Goal: Transaction & Acquisition: Purchase product/service

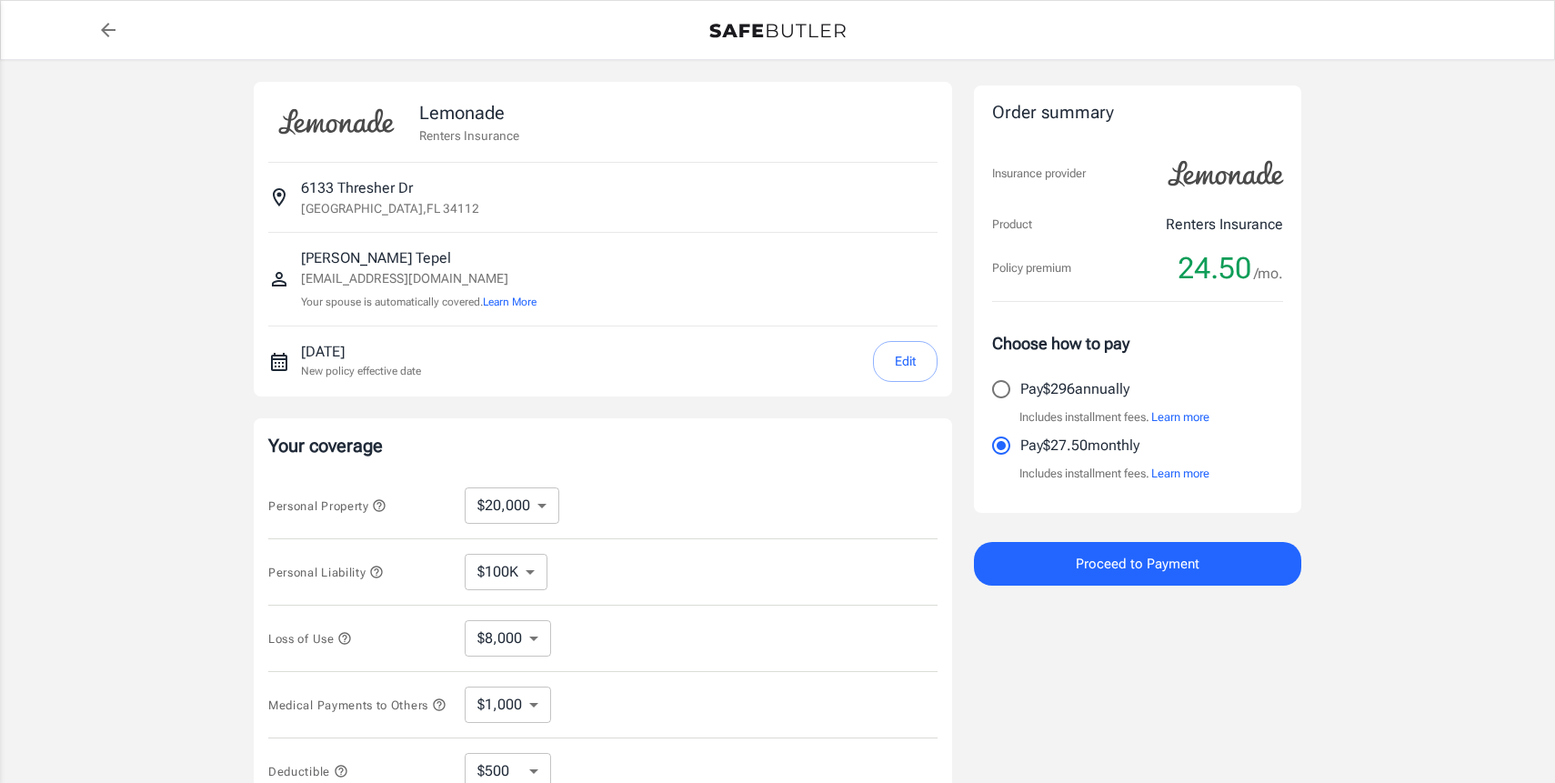
select select "20000"
select select "500"
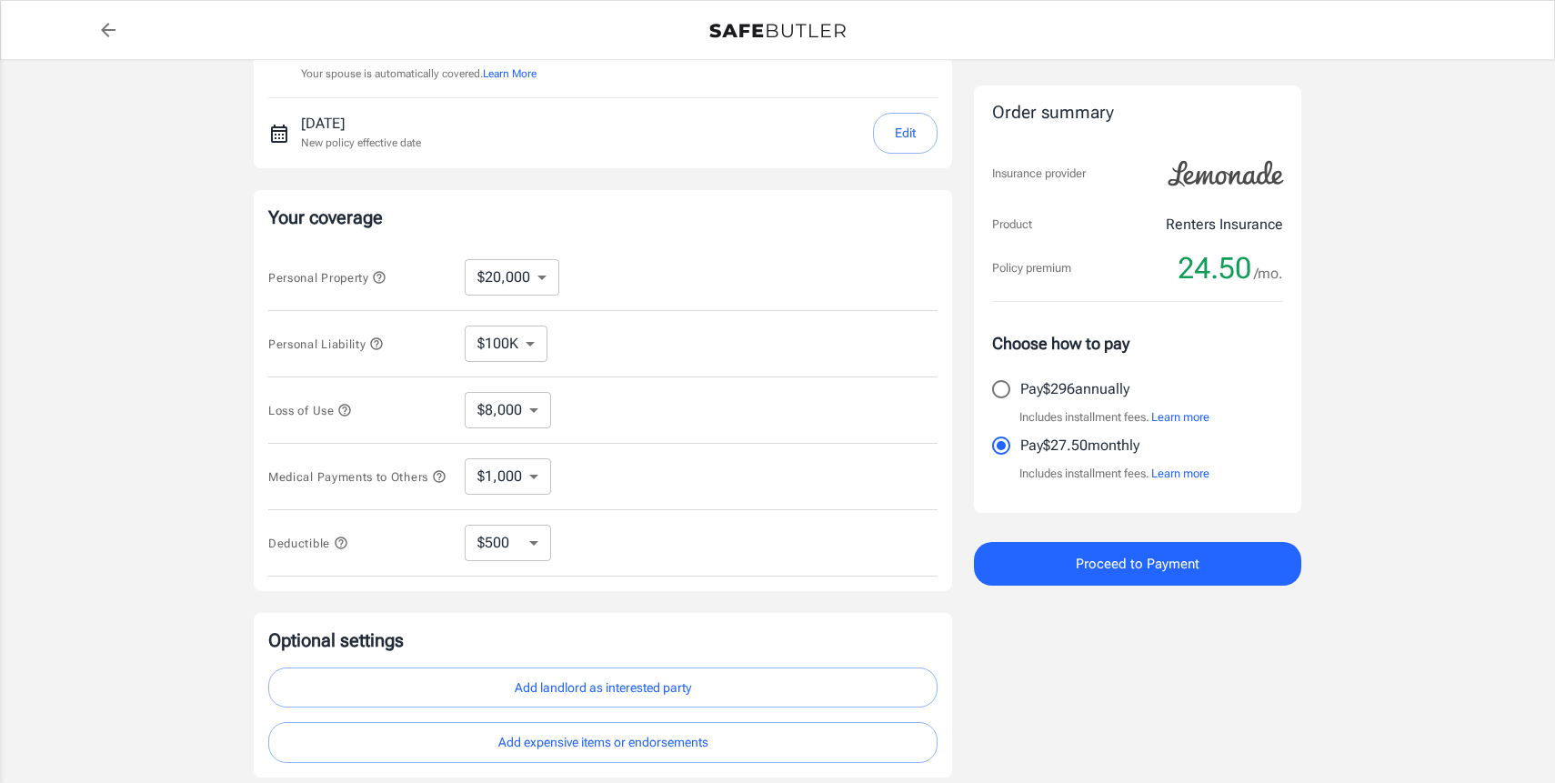
scroll to position [238, 0]
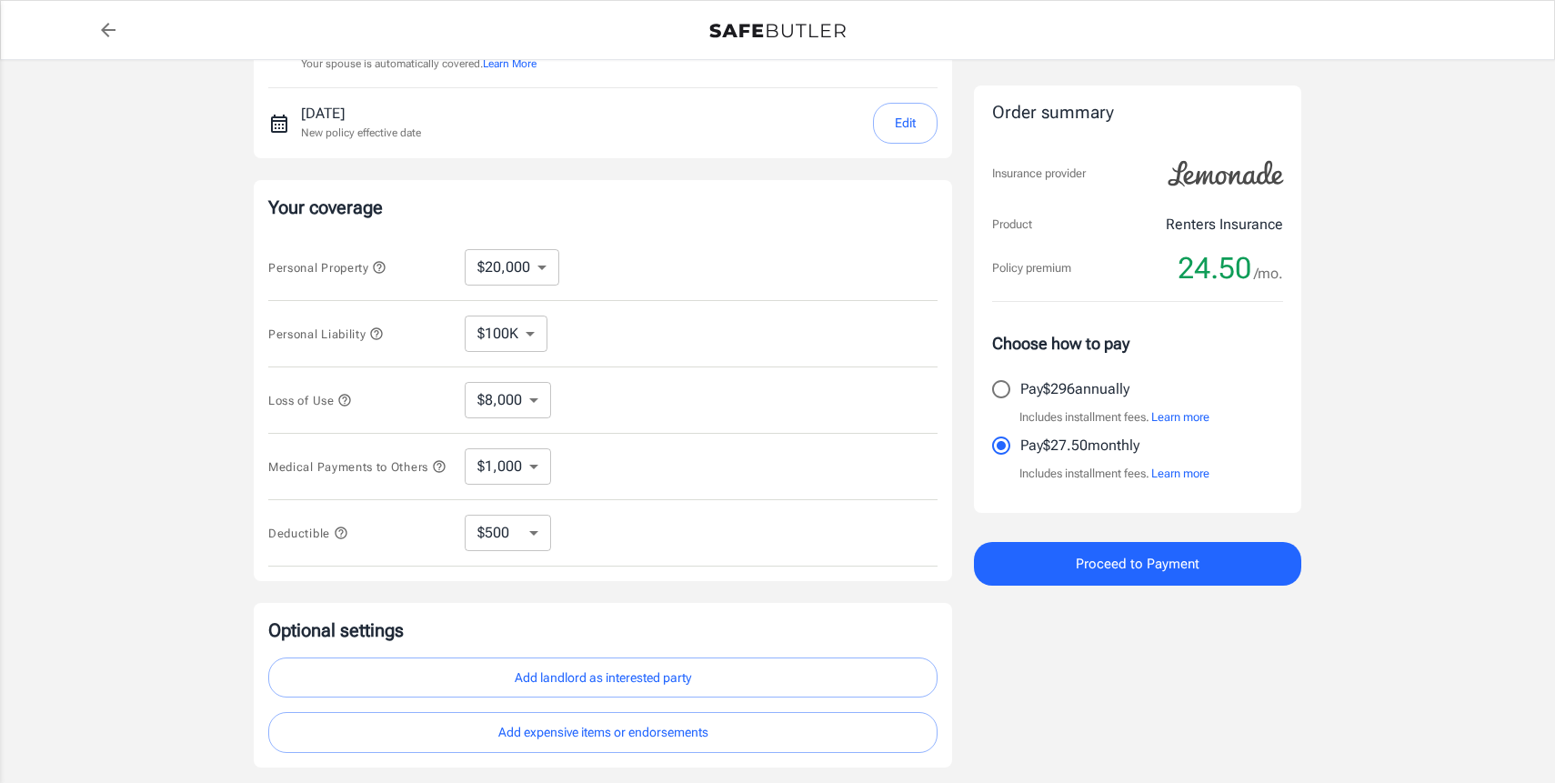
click at [386, 267] on icon "button" at bounding box center [380, 267] width 12 height 12
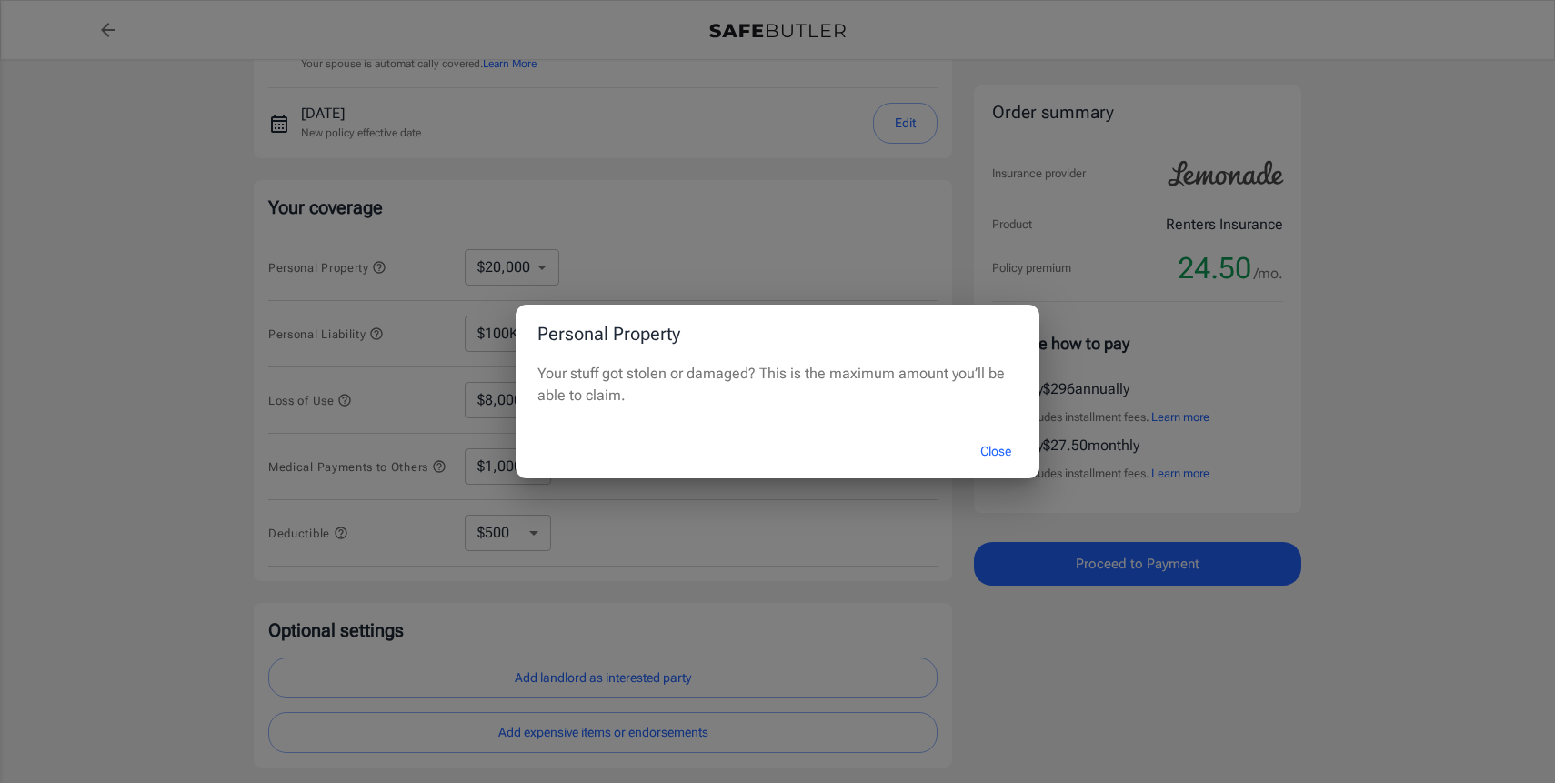
click at [994, 447] on button "Close" at bounding box center [996, 451] width 73 height 39
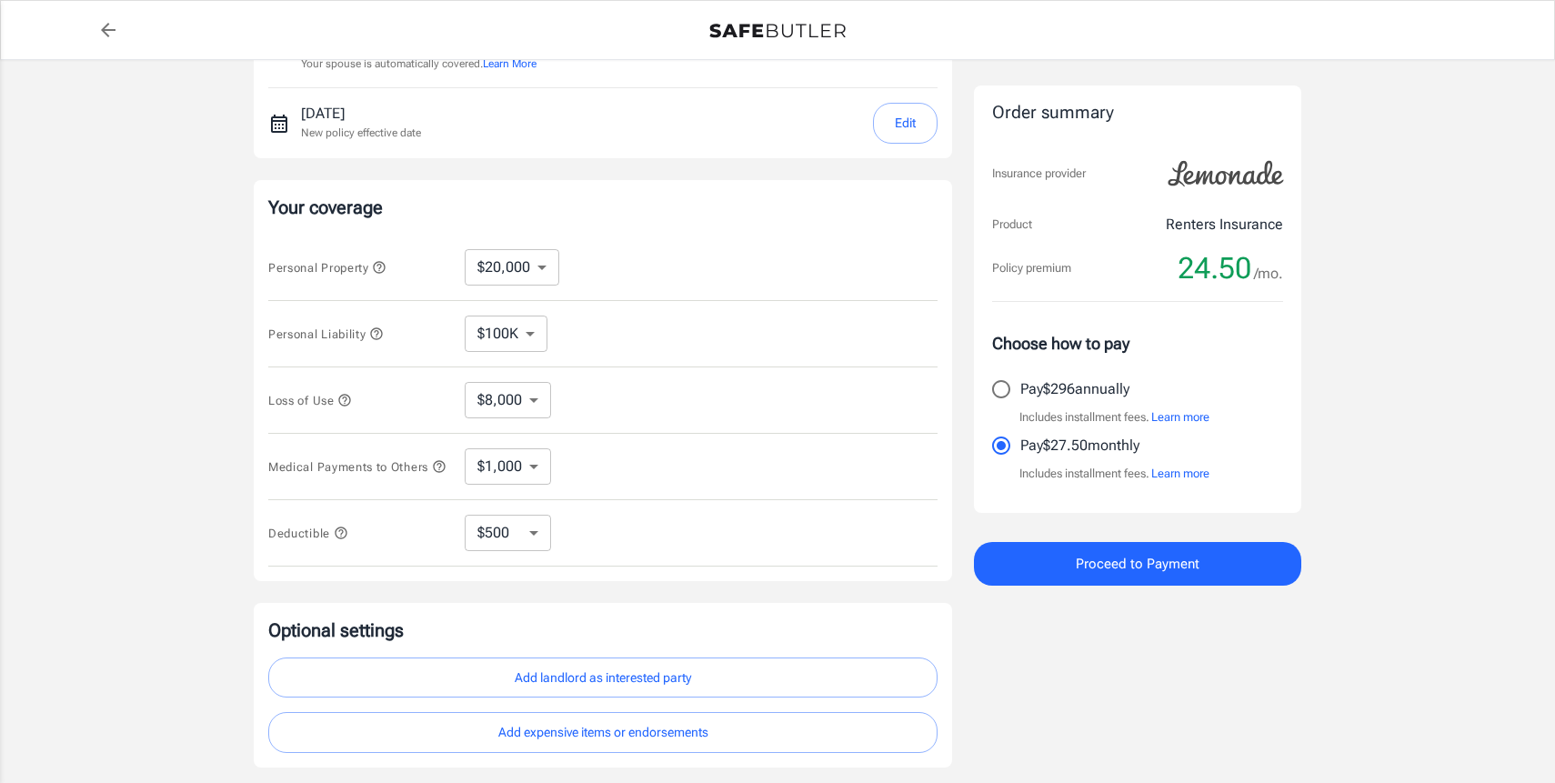
click at [522, 265] on select "$10,000 $20,000 $30,000 $40,000 $50,000 $100K" at bounding box center [512, 267] width 95 height 36
select select "100000"
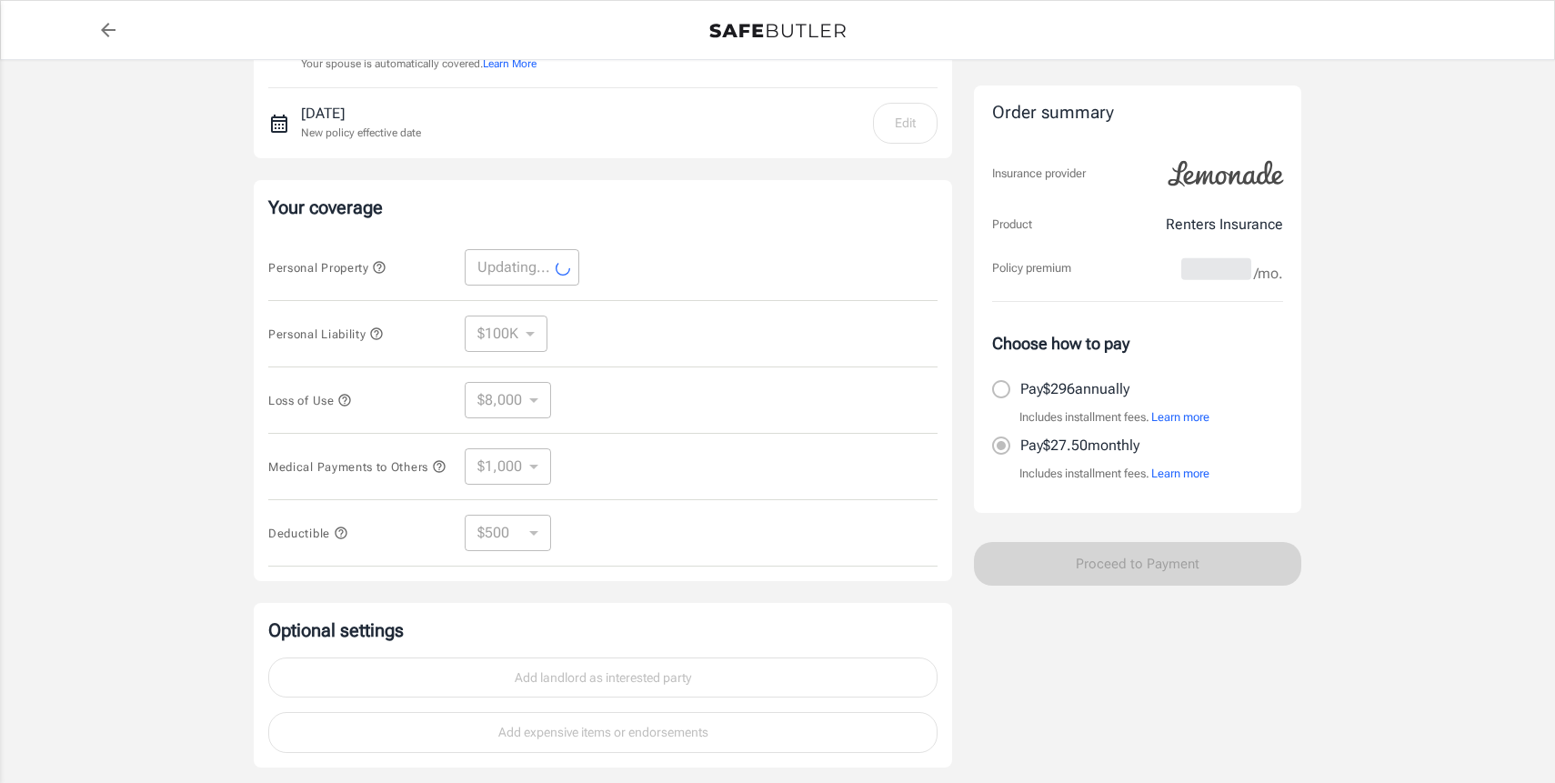
select select "100000"
select select "40000"
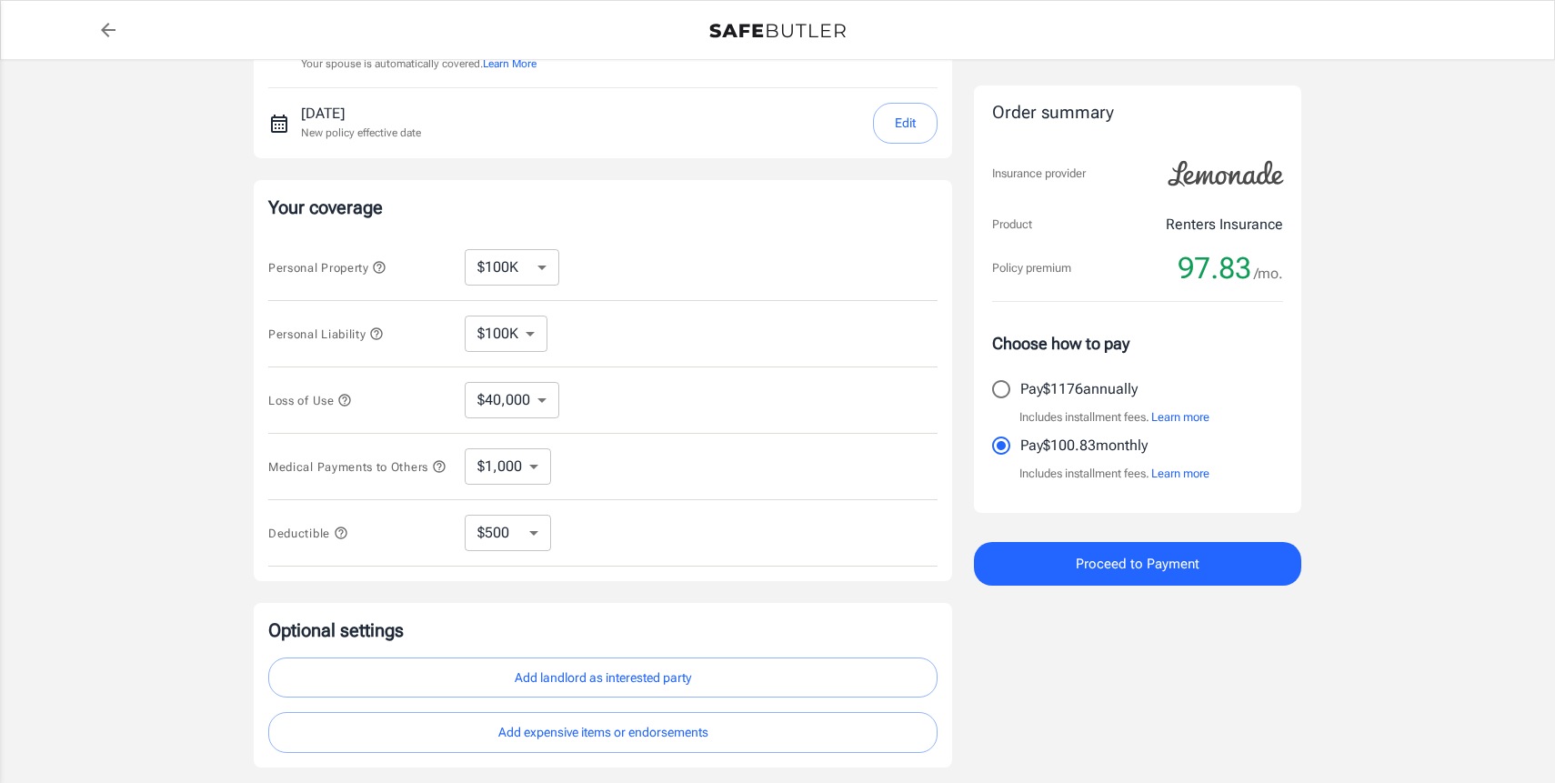
click at [558, 269] on select "$10,000 $20,000 $30,000 $40,000 $50,000 $100K" at bounding box center [512, 267] width 95 height 36
click at [504, 337] on select "$100K $200K $300K $400K $500K" at bounding box center [506, 334] width 83 height 36
click at [465, 316] on select "$100K $200K $300K $400K $500K" at bounding box center [506, 334] width 83 height 36
click at [540, 401] on select "$40,000" at bounding box center [512, 400] width 95 height 36
click at [465, 382] on select "$40,000" at bounding box center [512, 400] width 95 height 36
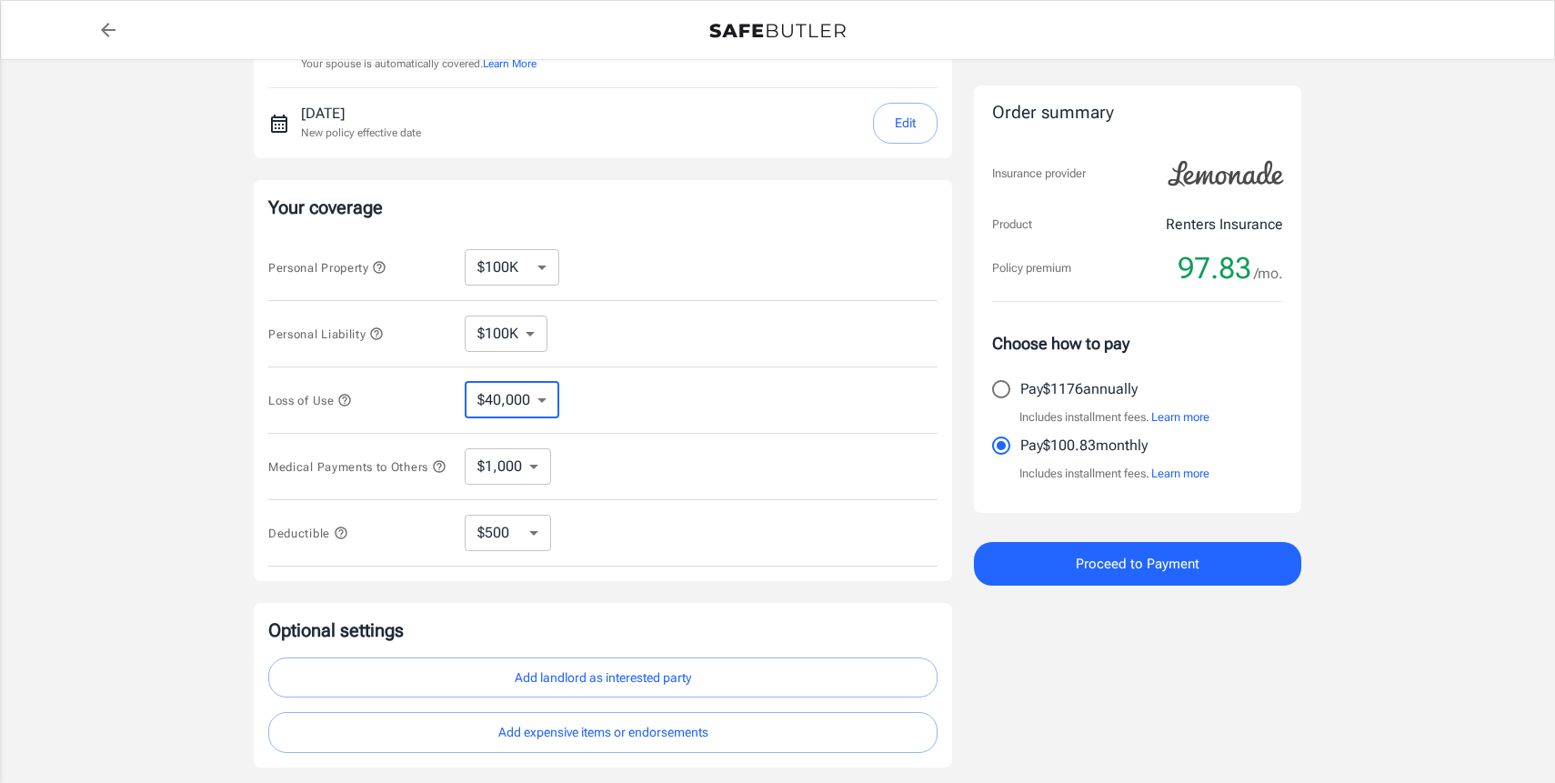
click at [517, 480] on select "$1,000 $2,000 $3,000 $4,000 $5,000" at bounding box center [508, 466] width 86 height 36
click at [465, 451] on select "$1,000 $2,000 $3,000 $4,000 $5,000" at bounding box center [508, 466] width 86 height 36
click at [530, 551] on select "$250 $500 $1,000" at bounding box center [508, 533] width 86 height 36
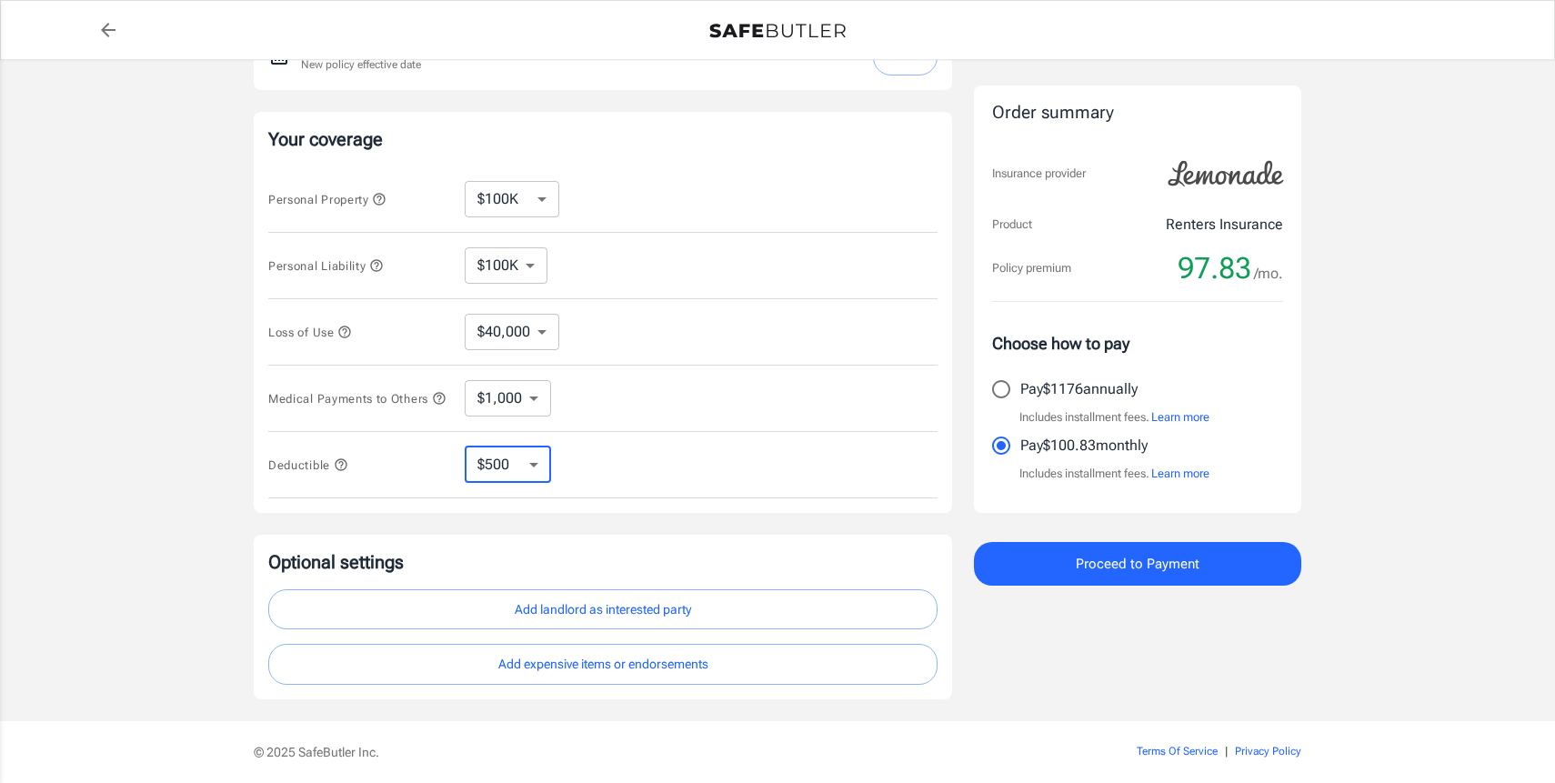
scroll to position [311, 0]
click at [500, 269] on select "$100K $200K $300K $400K $500K" at bounding box center [506, 261] width 83 height 36
click at [543, 206] on select "$10,000 $20,000 $30,000 $40,000 $50,000 $100K" at bounding box center [512, 194] width 95 height 36
select select "50000"
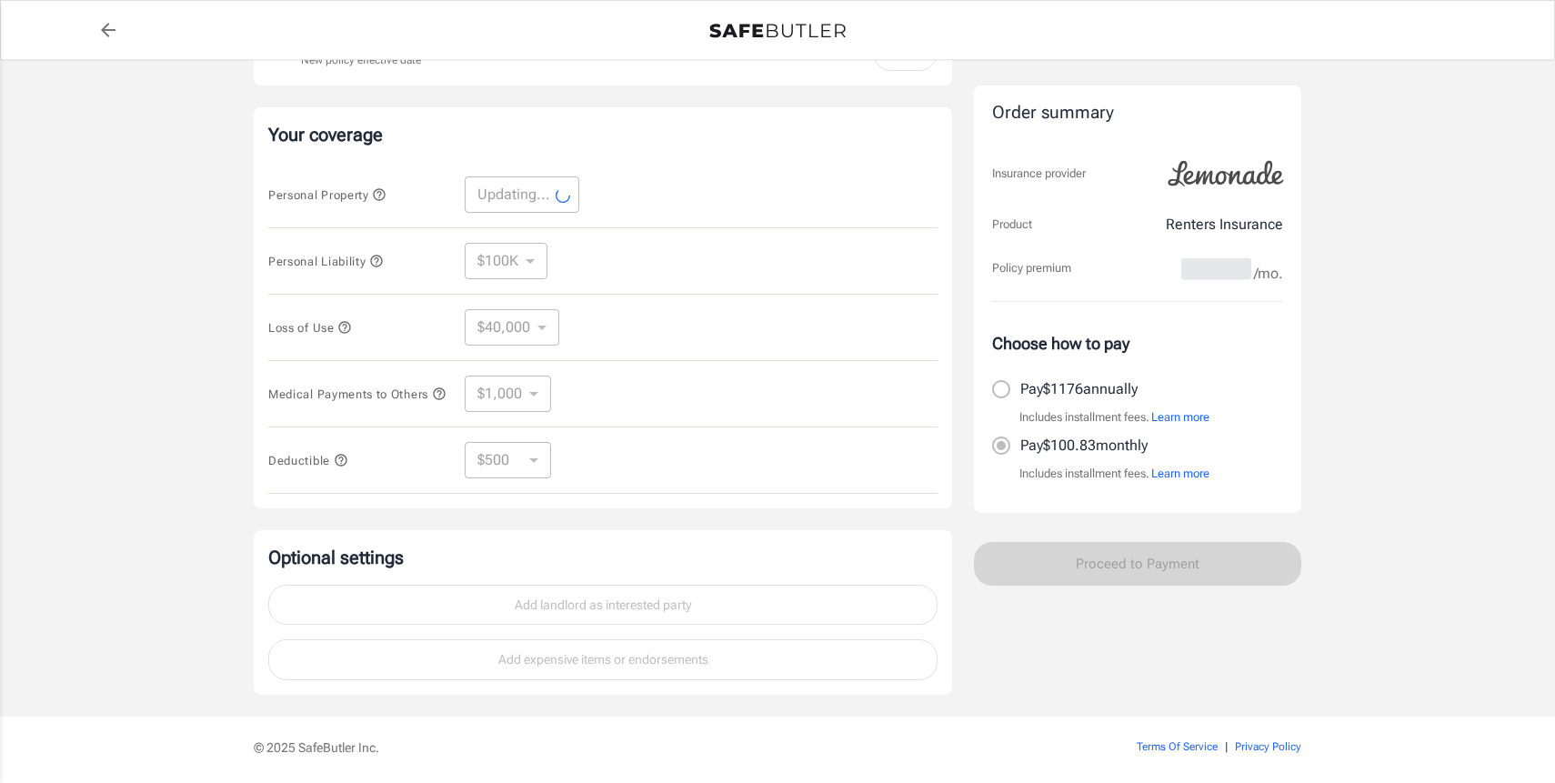
select select "50000"
select select "20000"
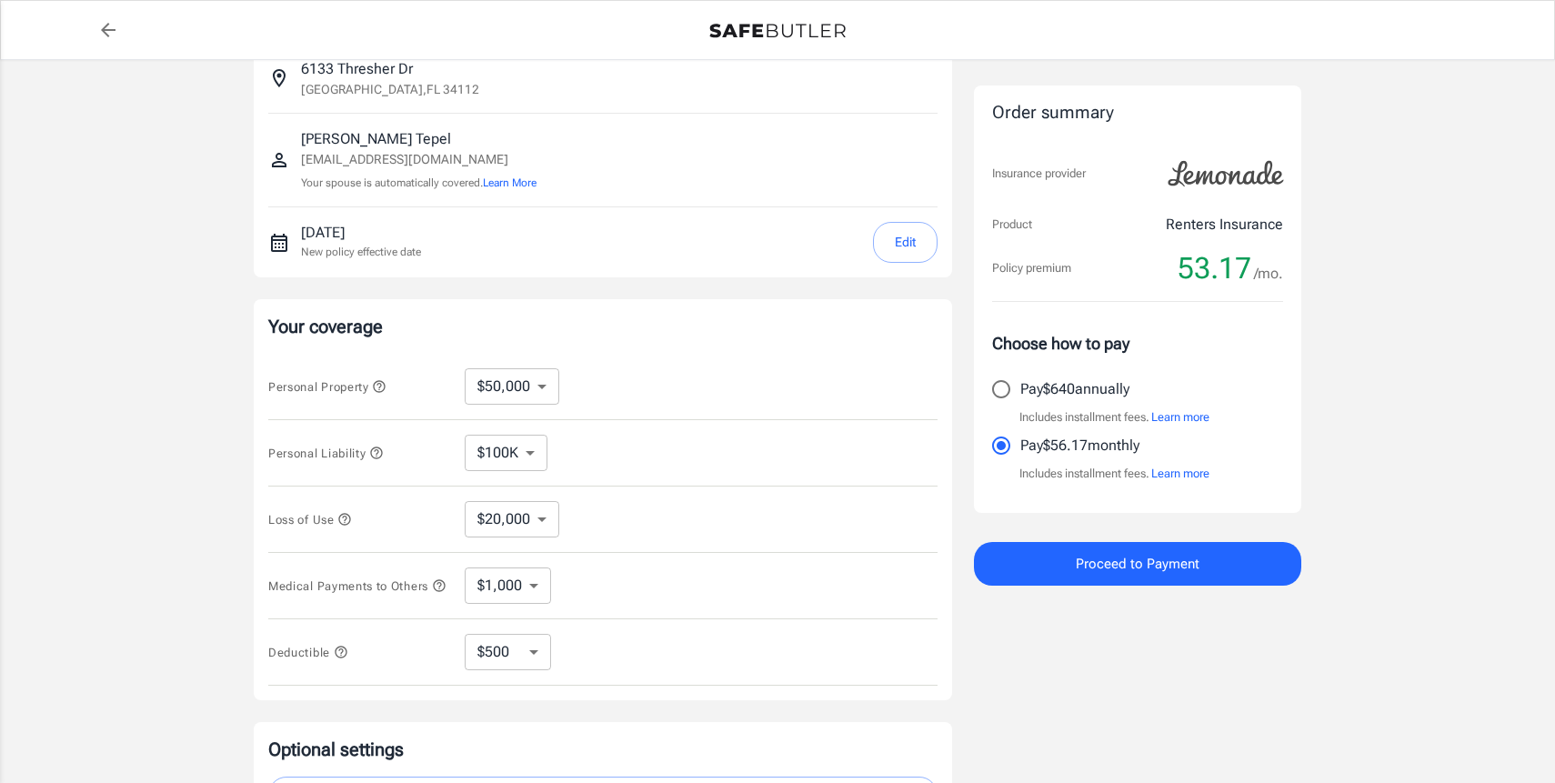
scroll to position [106, 0]
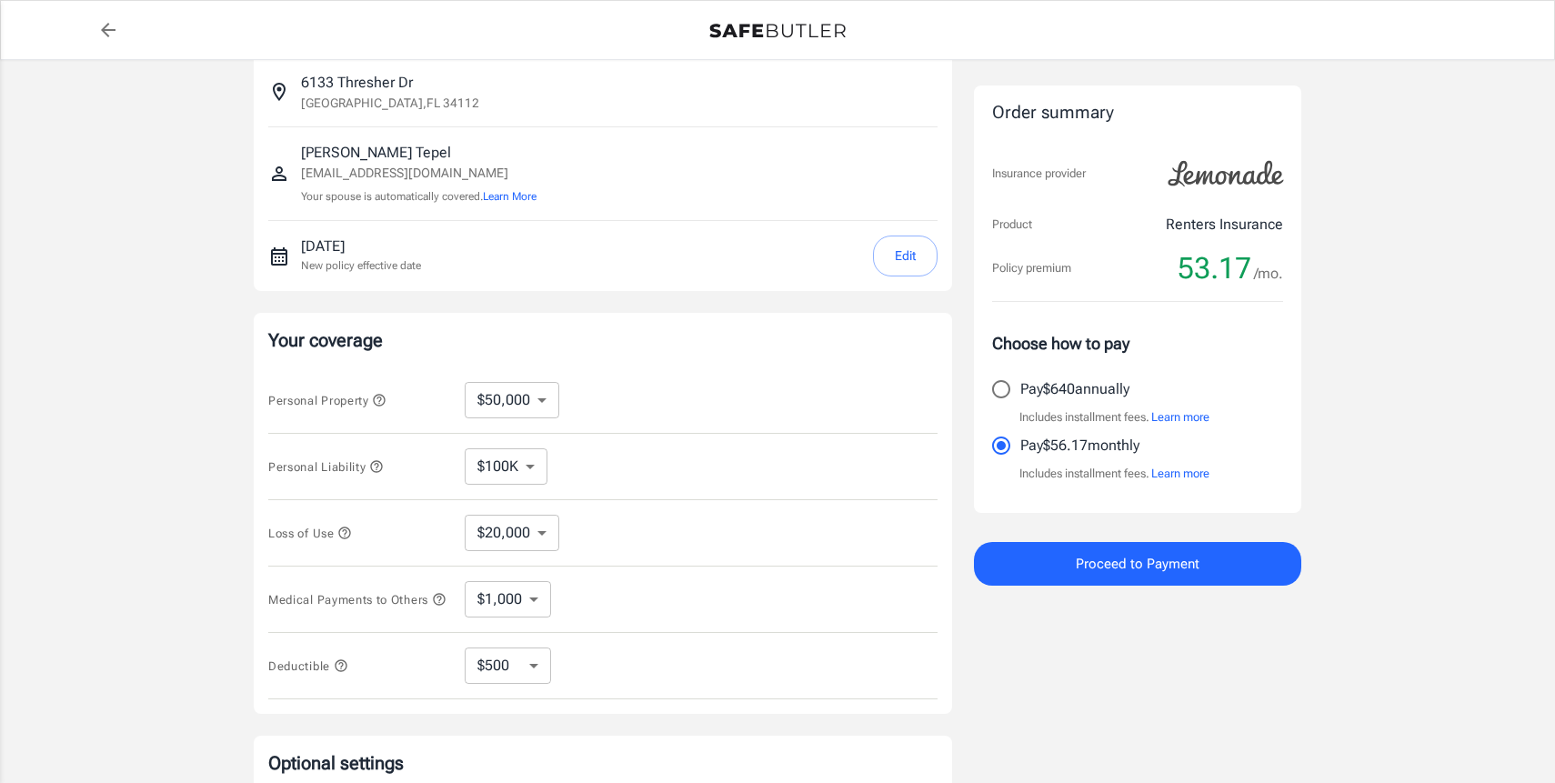
click at [504, 413] on select "$10,000 $20,000 $30,000 $40,000 $50,000 $100K" at bounding box center [512, 400] width 95 height 36
select select "40000"
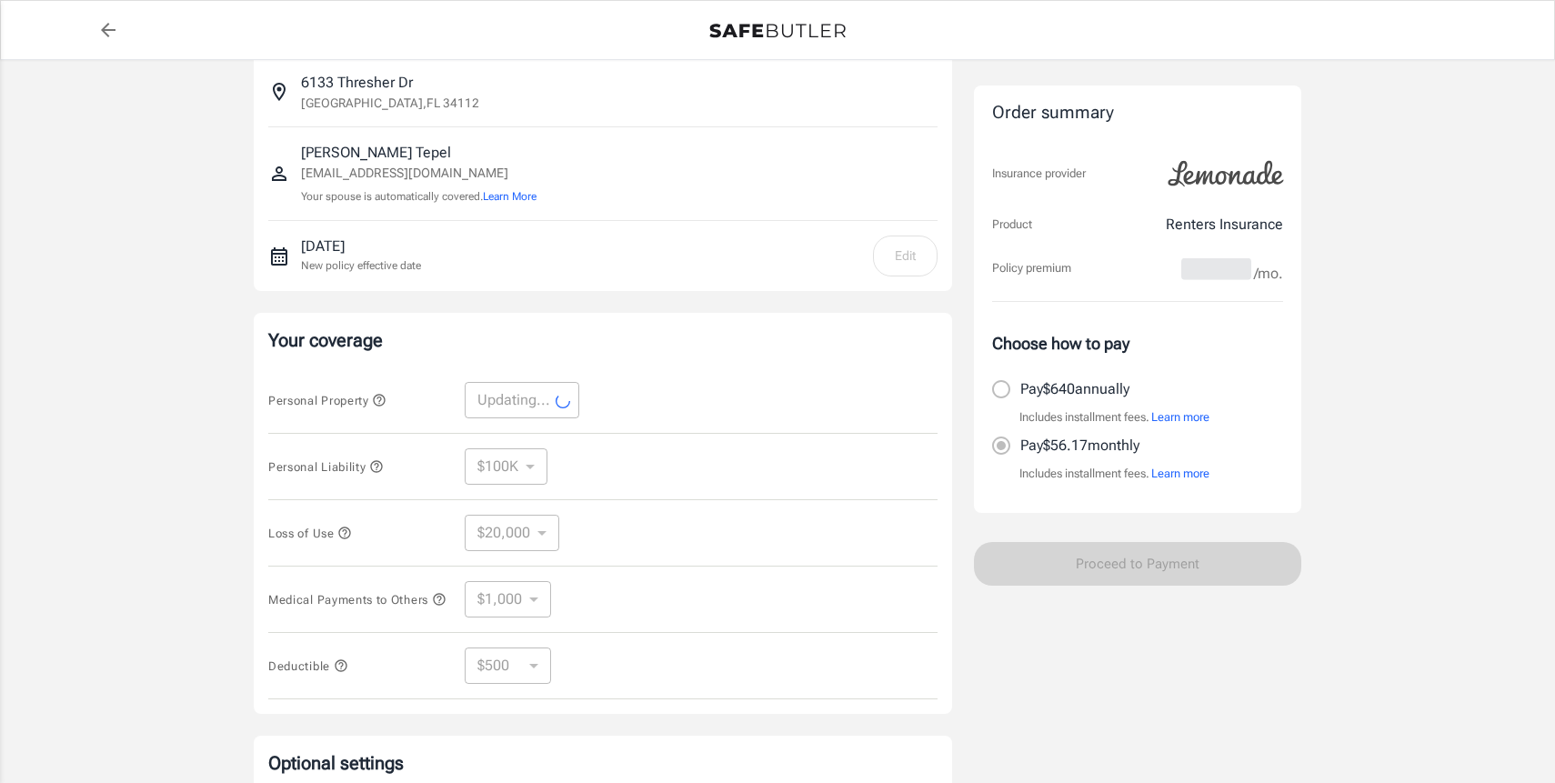
select select "40000"
select select "16000"
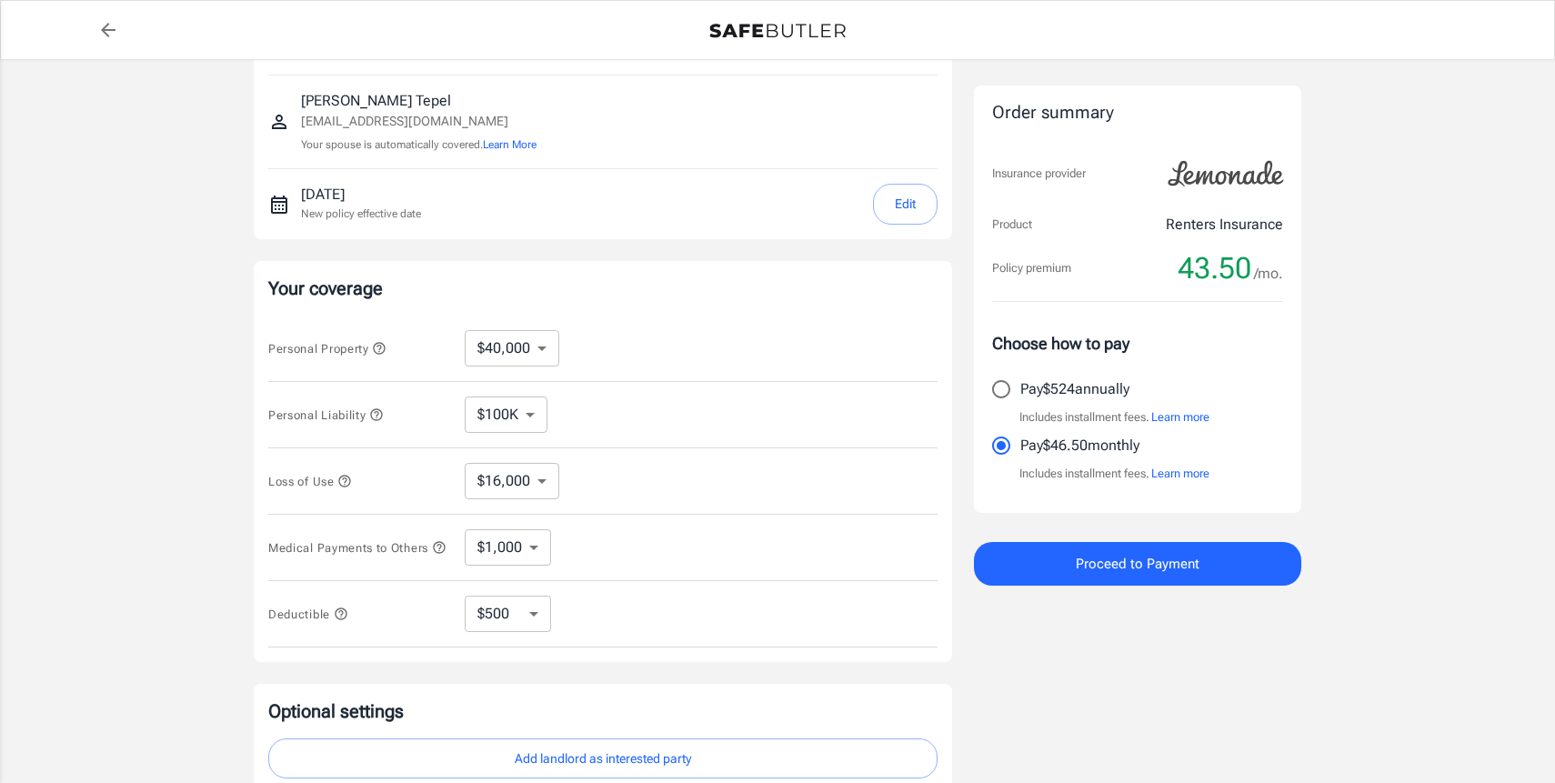
scroll to position [156, 0]
click at [521, 487] on select "$16,000" at bounding box center [512, 482] width 95 height 36
click at [465, 464] on select "$16,000" at bounding box center [512, 482] width 95 height 36
click at [347, 481] on icon "button" at bounding box center [344, 482] width 15 height 15
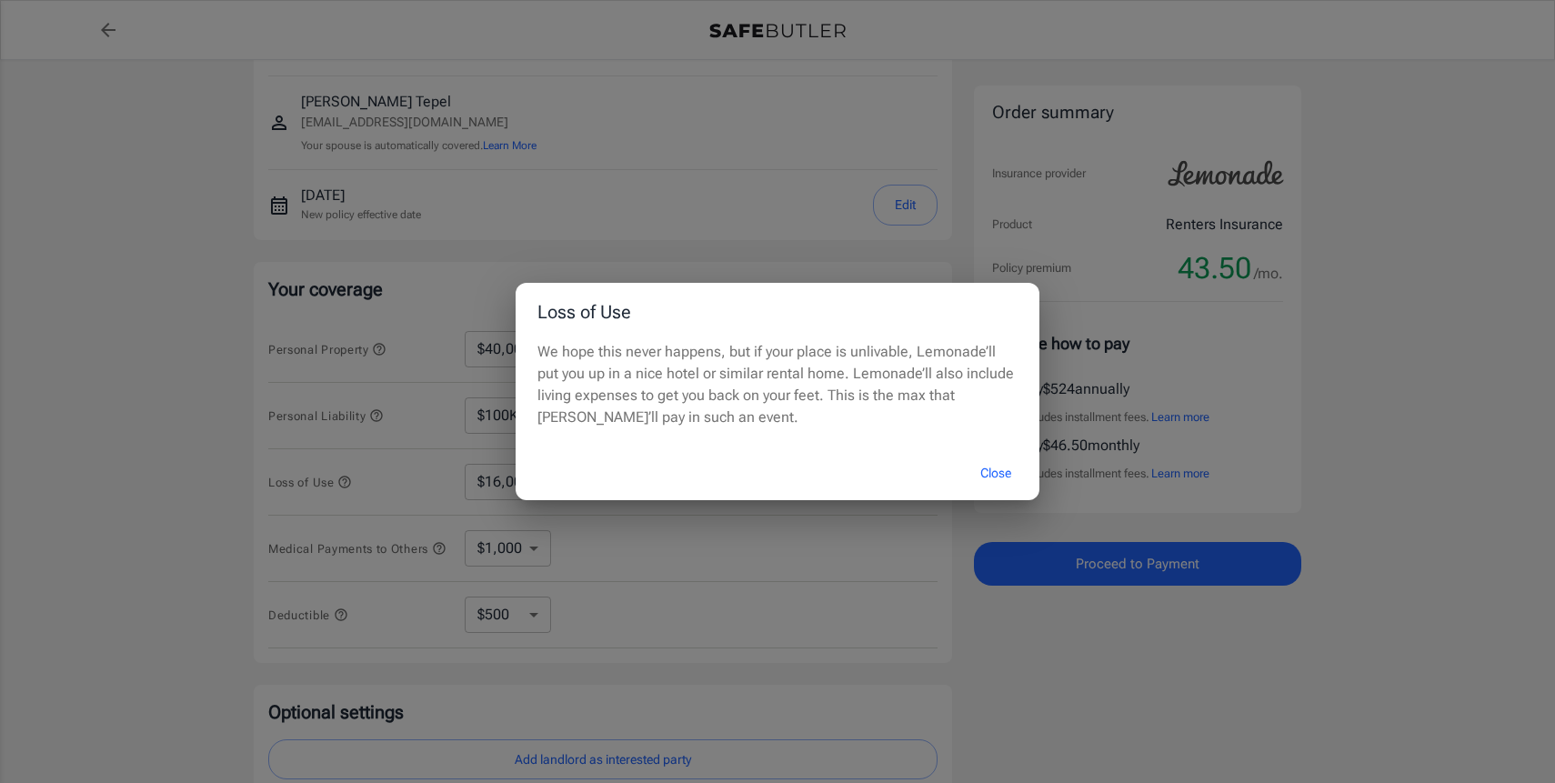
click at [944, 370] on p "We hope this never happens, but if your place is unlivable, Lemonade’ll put you…" at bounding box center [778, 384] width 480 height 87
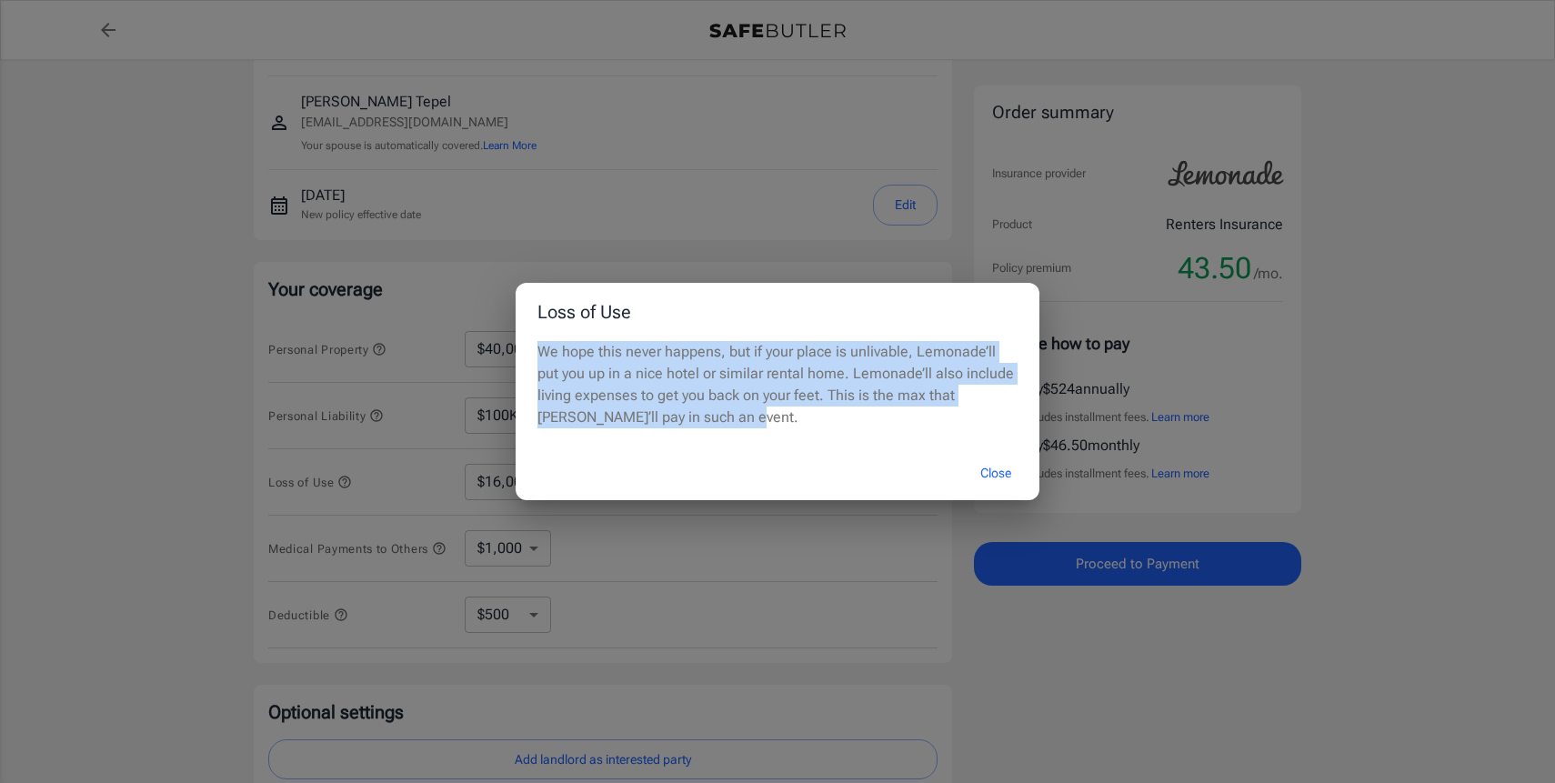
click at [944, 370] on p "We hope this never happens, but if your place is unlivable, Lemonade’ll put you…" at bounding box center [778, 384] width 480 height 87
click at [998, 472] on button "Close" at bounding box center [996, 473] width 73 height 39
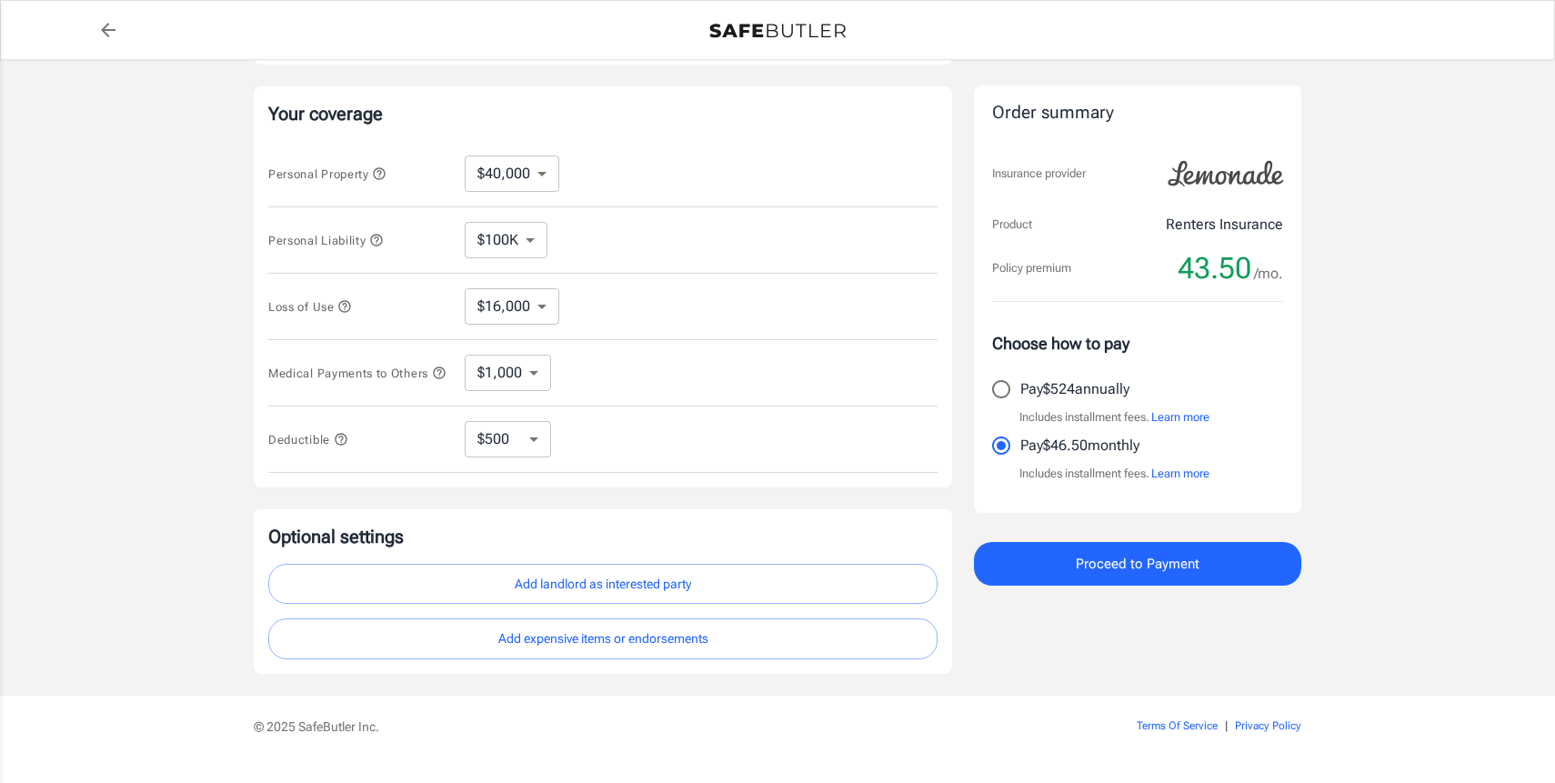
scroll to position [378, 0]
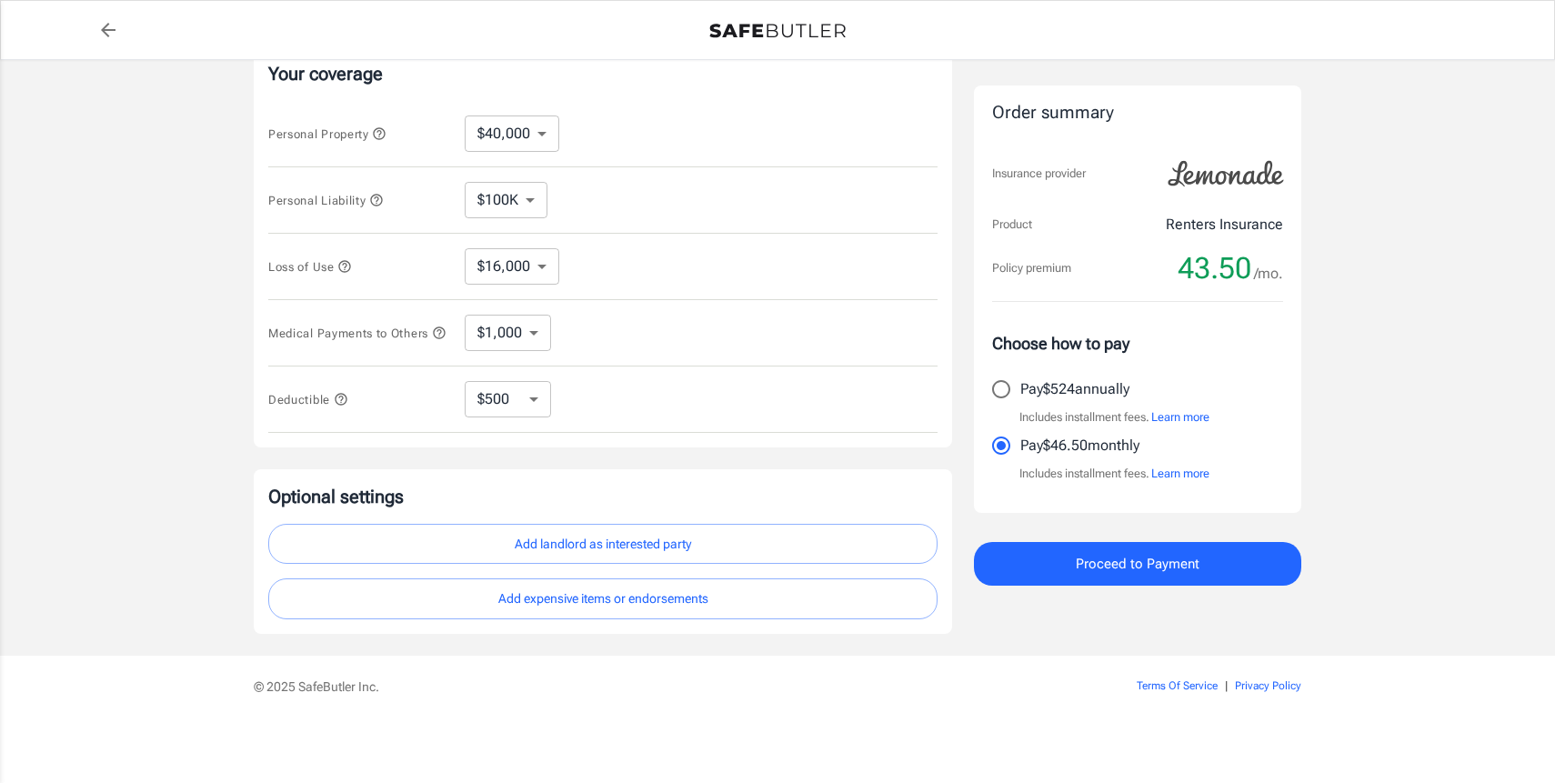
click at [515, 407] on select "$250 $500 $1,000" at bounding box center [508, 399] width 86 height 36
click at [640, 460] on div "Lemonade Renters Insurance [STREET_ADDRESS] [PERSON_NAME] [EMAIL_ADDRESS][DOMAI…" at bounding box center [603, 172] width 699 height 924
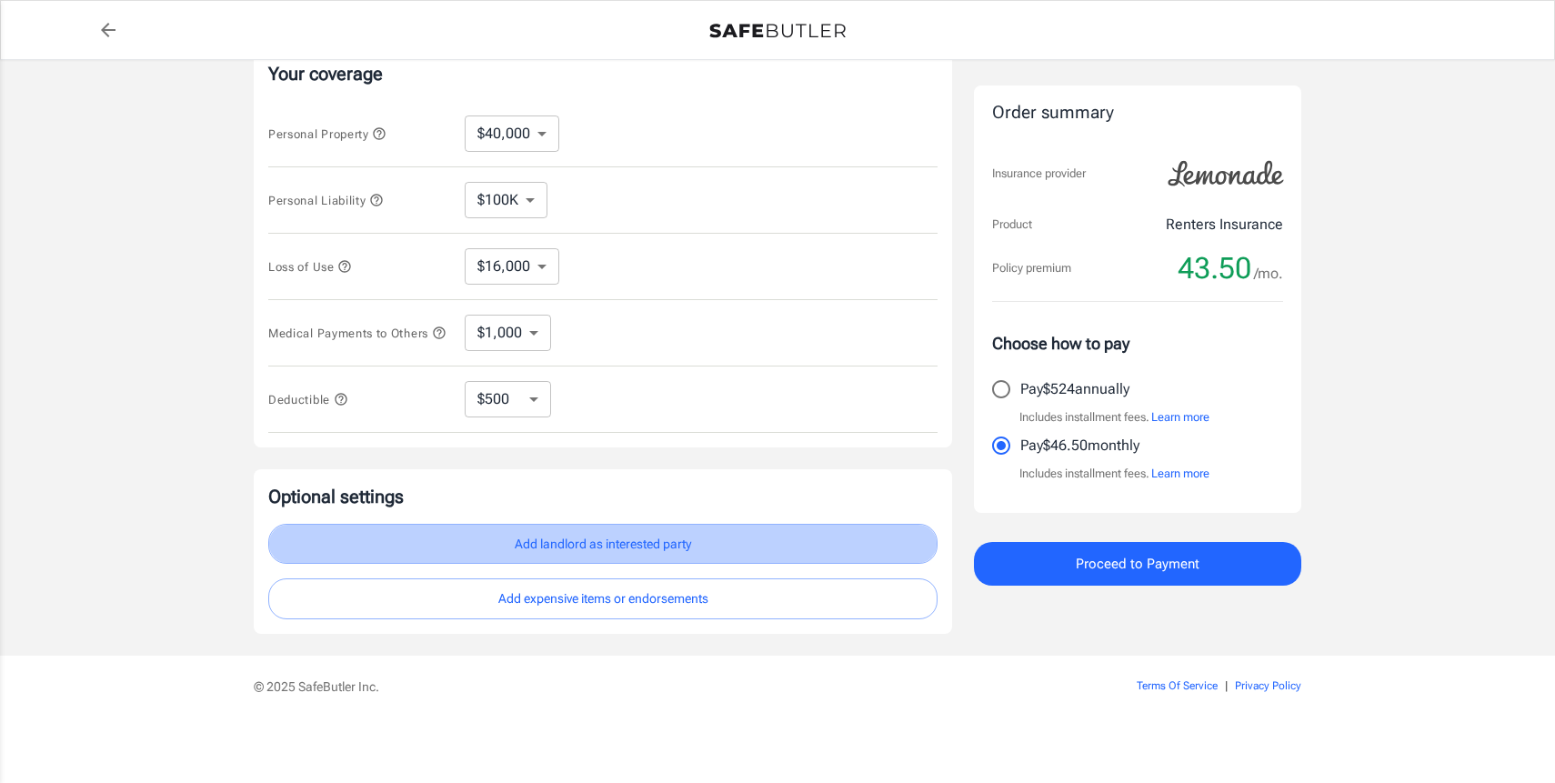
click at [603, 545] on button "Add landlord as interested party" at bounding box center [602, 544] width 669 height 41
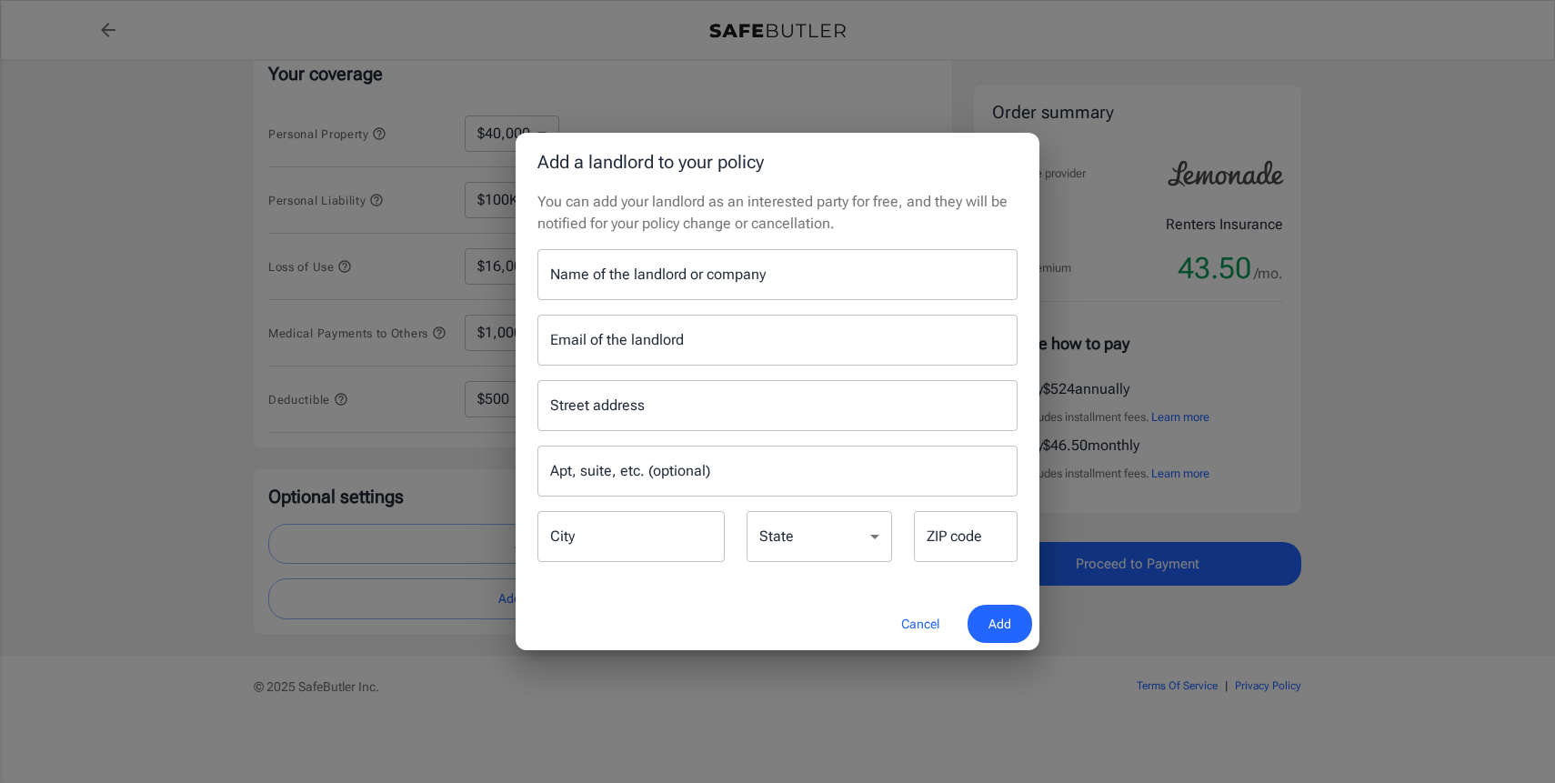
click at [926, 614] on button "Cancel" at bounding box center [921, 624] width 80 height 39
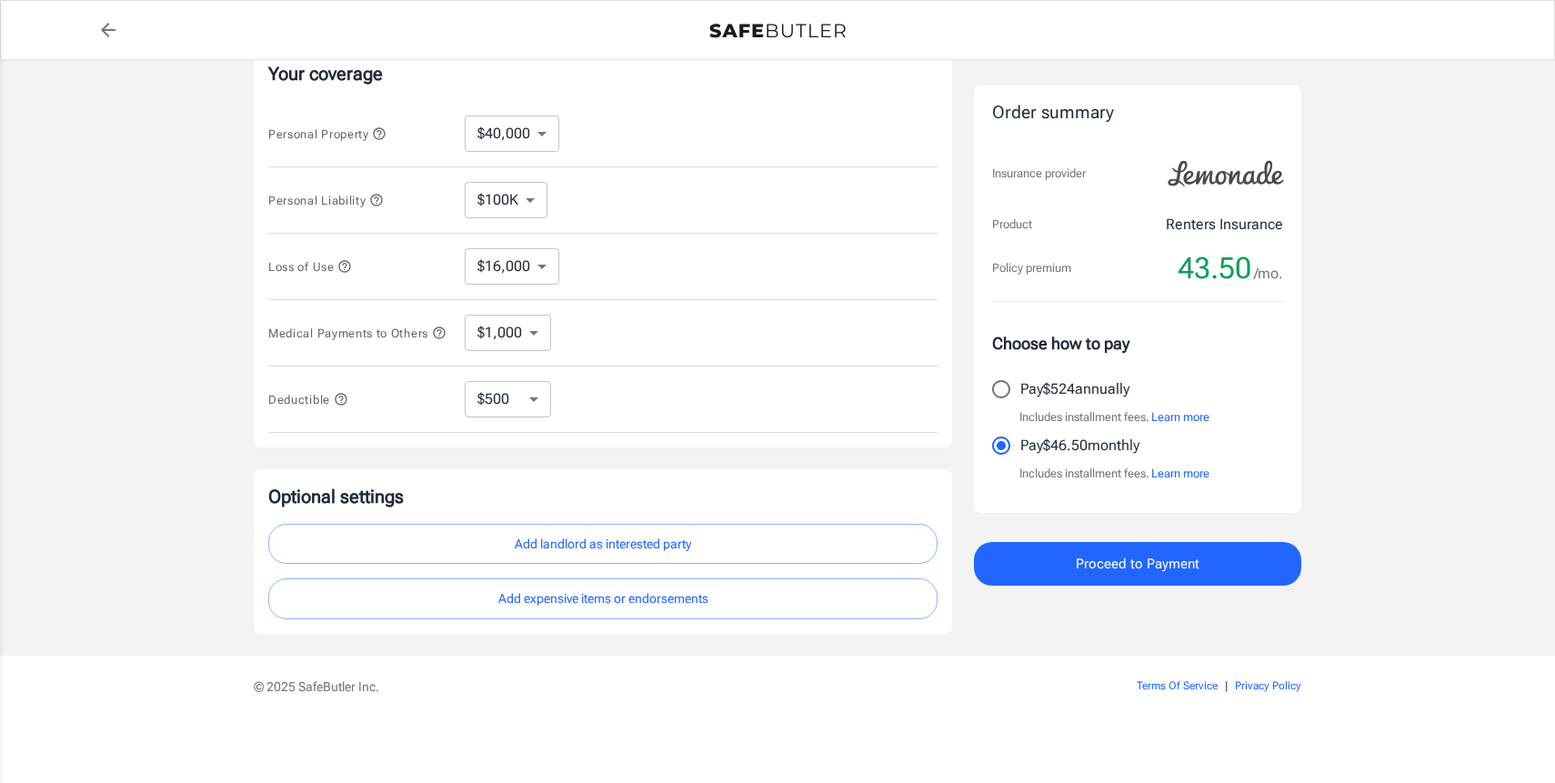
click at [672, 609] on button "Add expensive items or endorsements" at bounding box center [602, 599] width 669 height 41
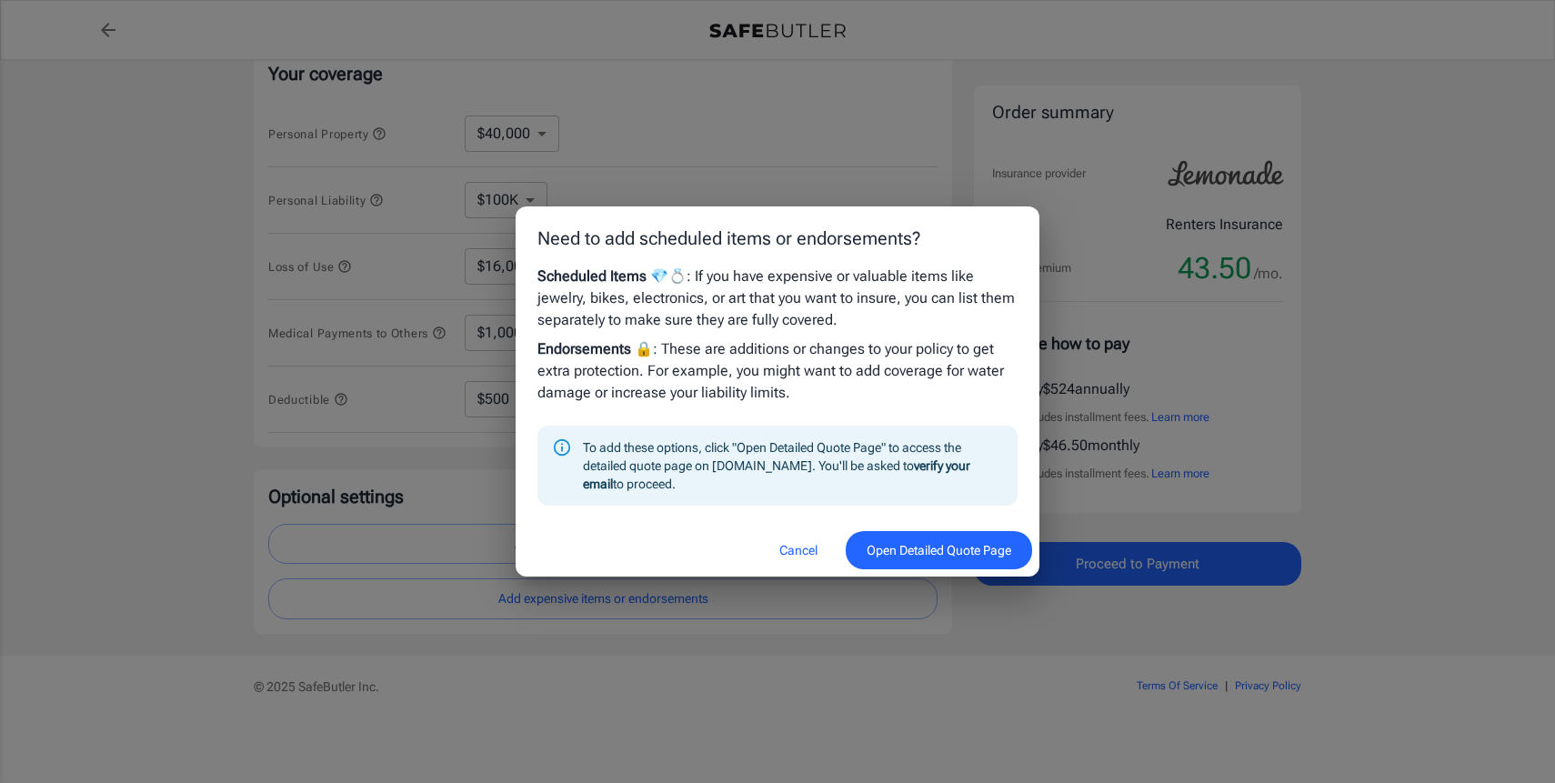
click at [737, 299] on p "Scheduled Items 💎💍 : If you have expensive or valuable items like jewelry, bike…" at bounding box center [778, 298] width 480 height 65
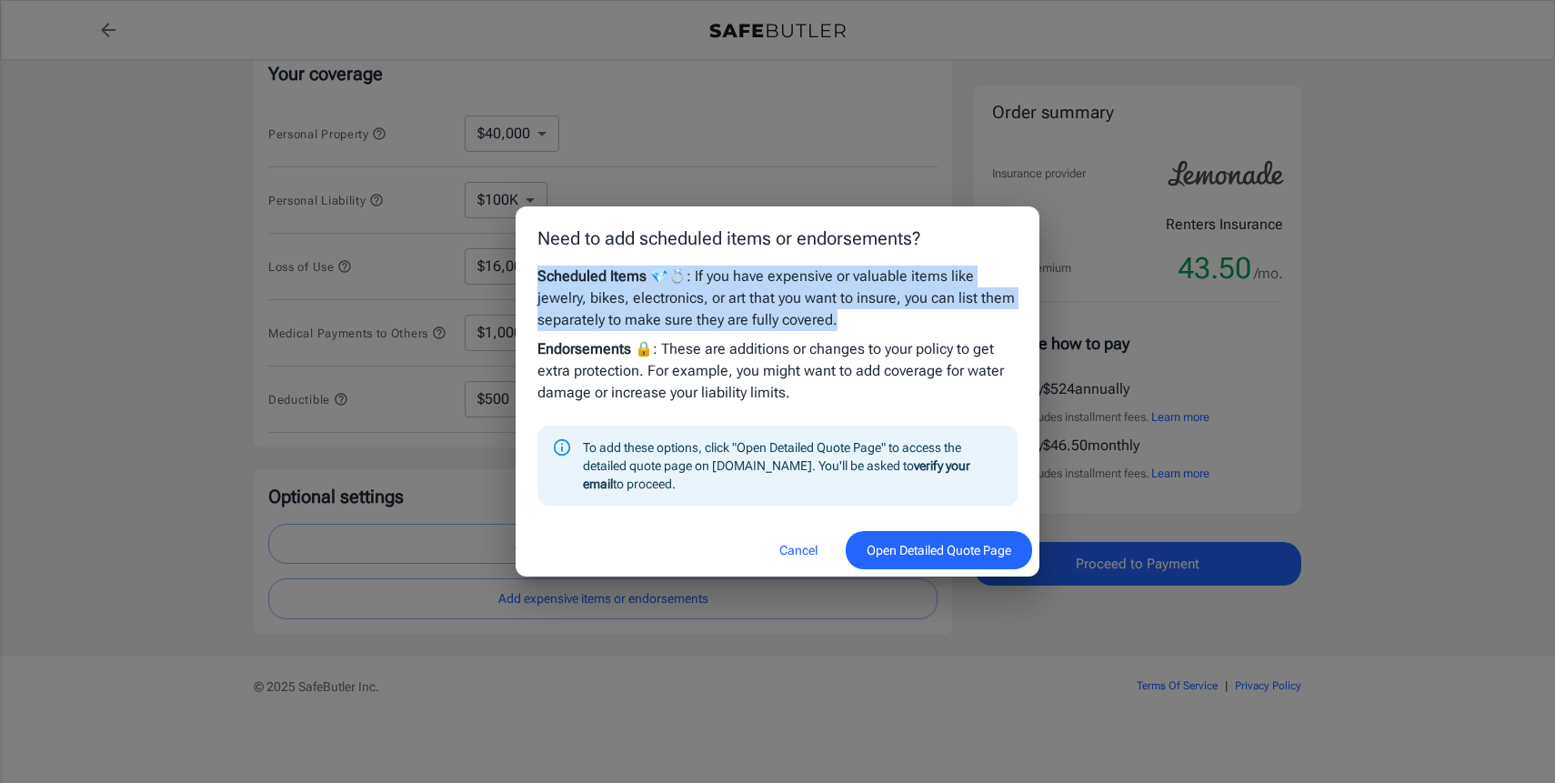
click at [737, 299] on p "Scheduled Items 💎💍 : If you have expensive or valuable items like jewelry, bike…" at bounding box center [778, 298] width 480 height 65
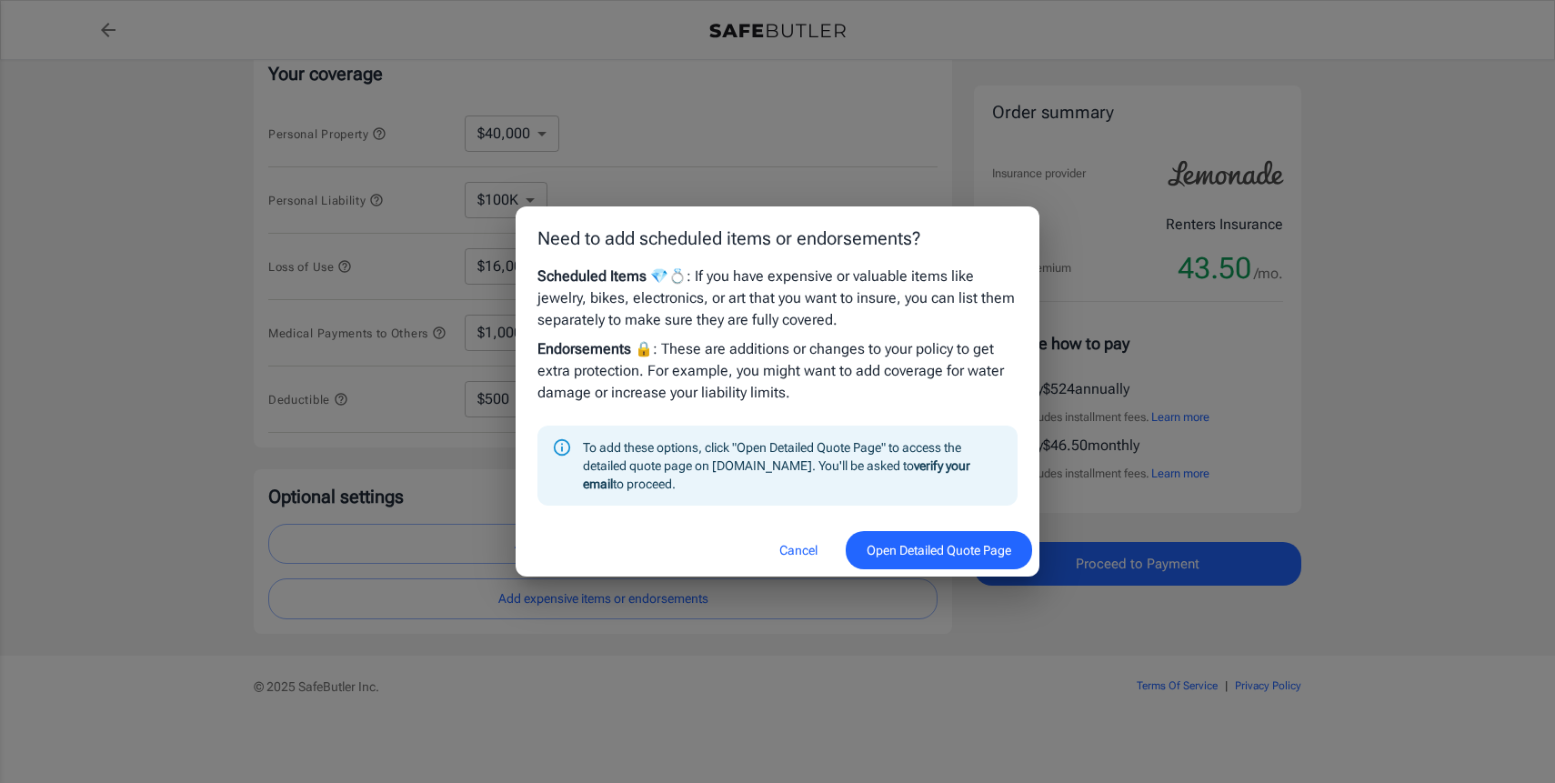
click at [729, 342] on p "Endorsements 🔒 : These are additions or changes to your policy to get extra pro…" at bounding box center [778, 370] width 480 height 65
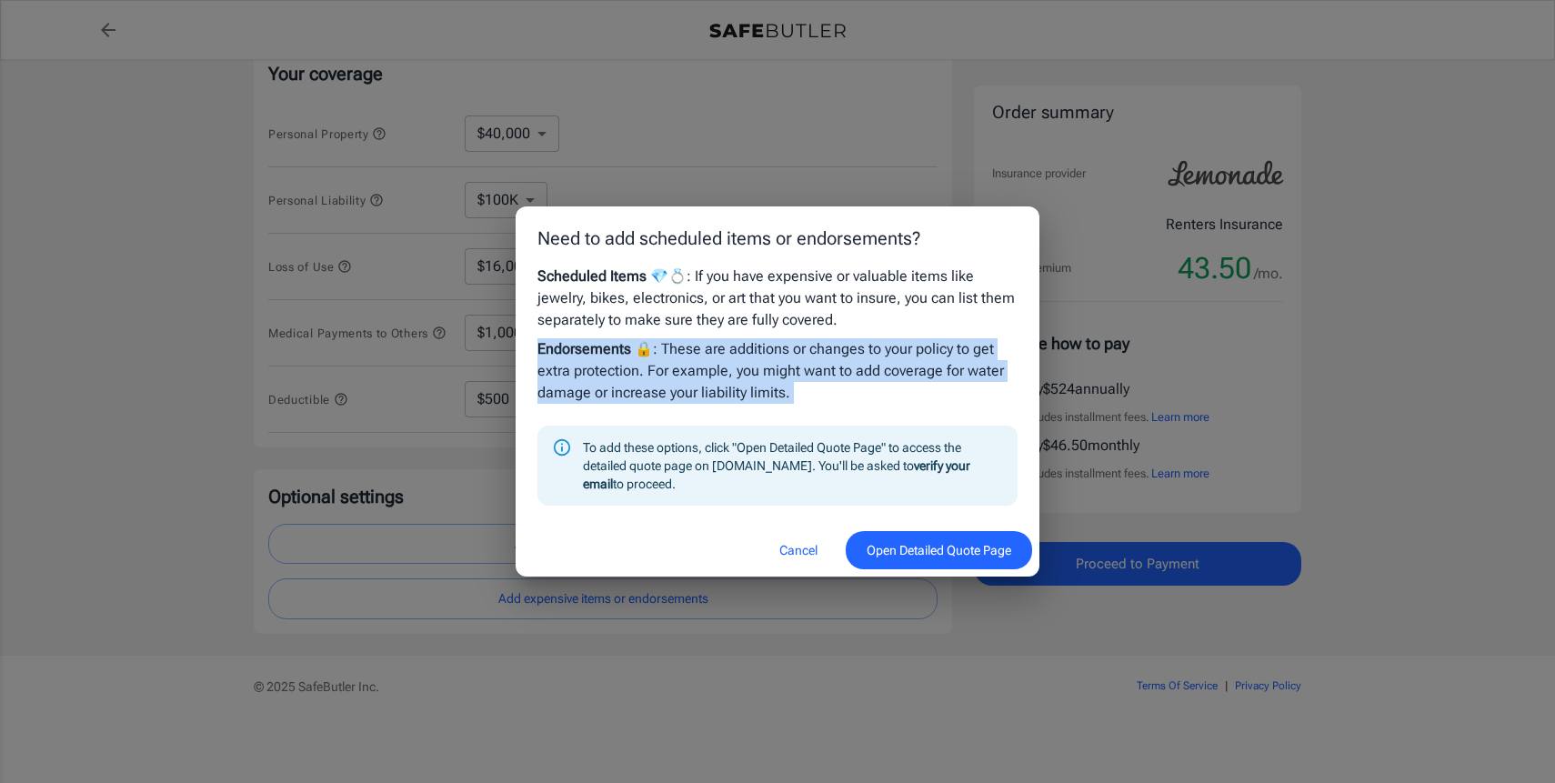
click at [729, 342] on p "Endorsements 🔒 : These are additions or changes to your policy to get extra pro…" at bounding box center [778, 370] width 480 height 65
click at [868, 390] on p "Endorsements 🔒 : These are additions or changes to your policy to get extra pro…" at bounding box center [778, 370] width 480 height 65
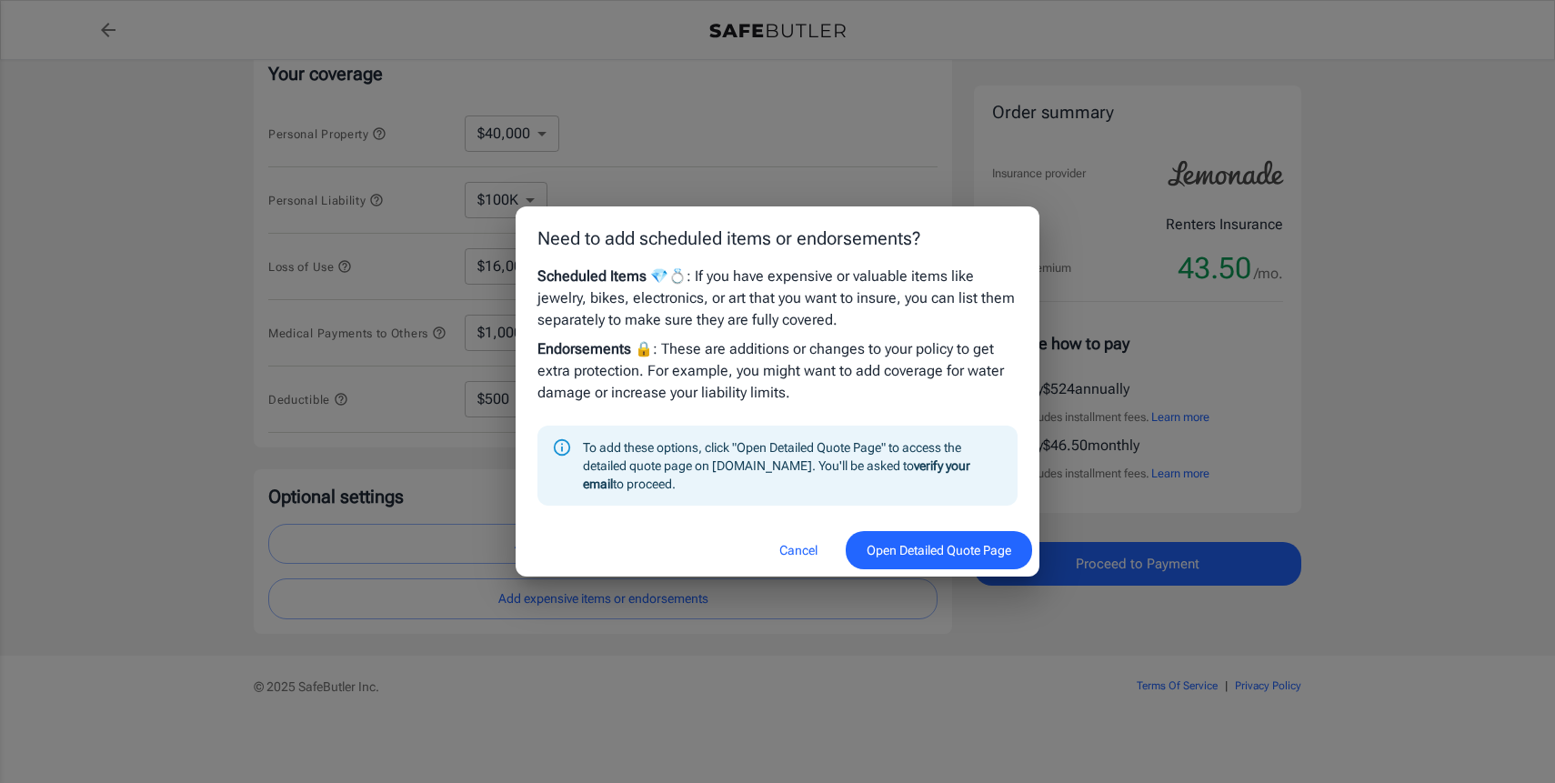
click at [851, 446] on div "To add these options, click "Open Detailed Quote Page" to access the detailed q…" at bounding box center [793, 465] width 420 height 69
click at [915, 554] on button "Open Detailed Quote Page" at bounding box center [939, 550] width 186 height 39
click at [784, 548] on button "Cancel" at bounding box center [799, 550] width 80 height 39
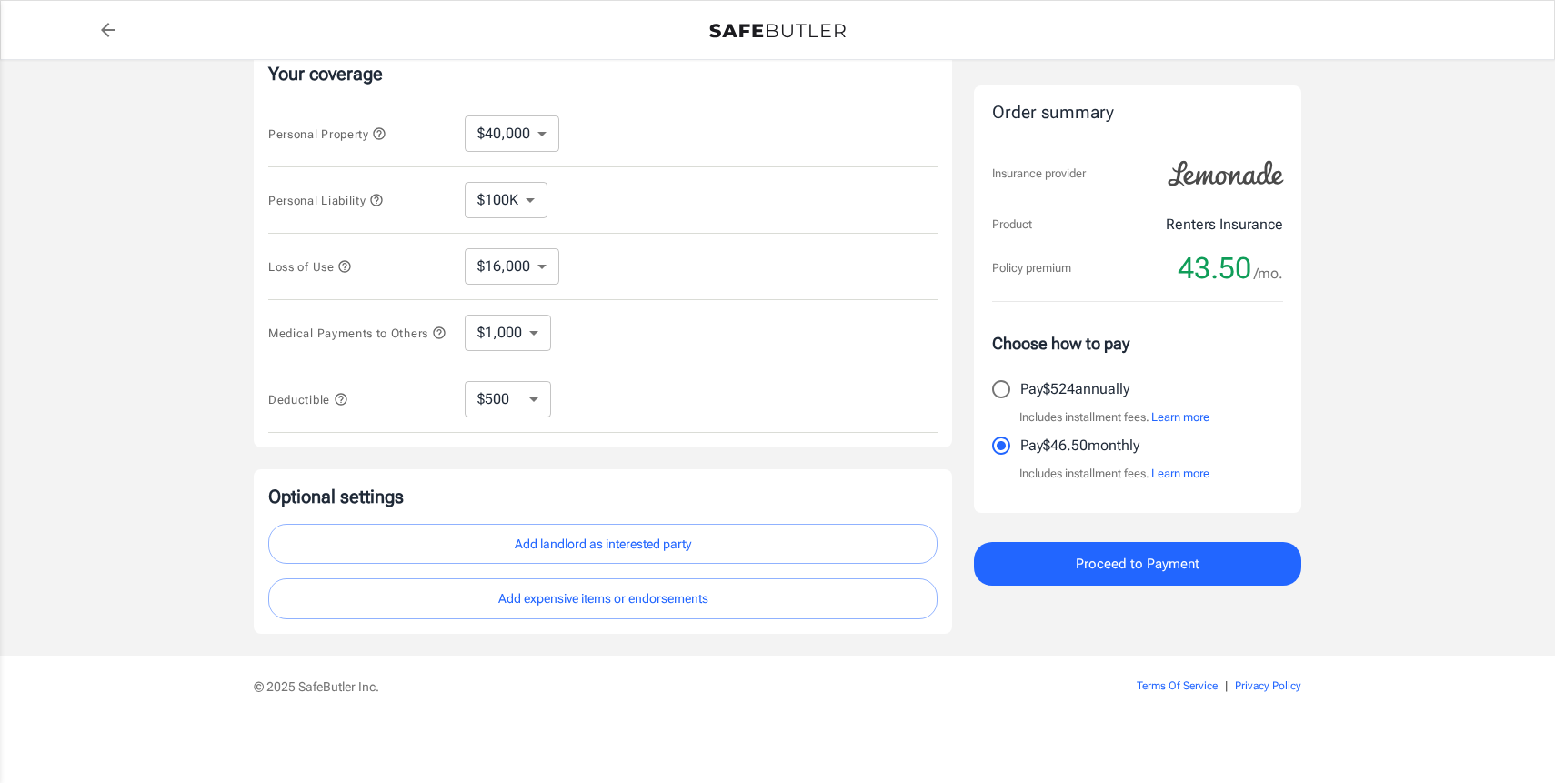
scroll to position [0, 0]
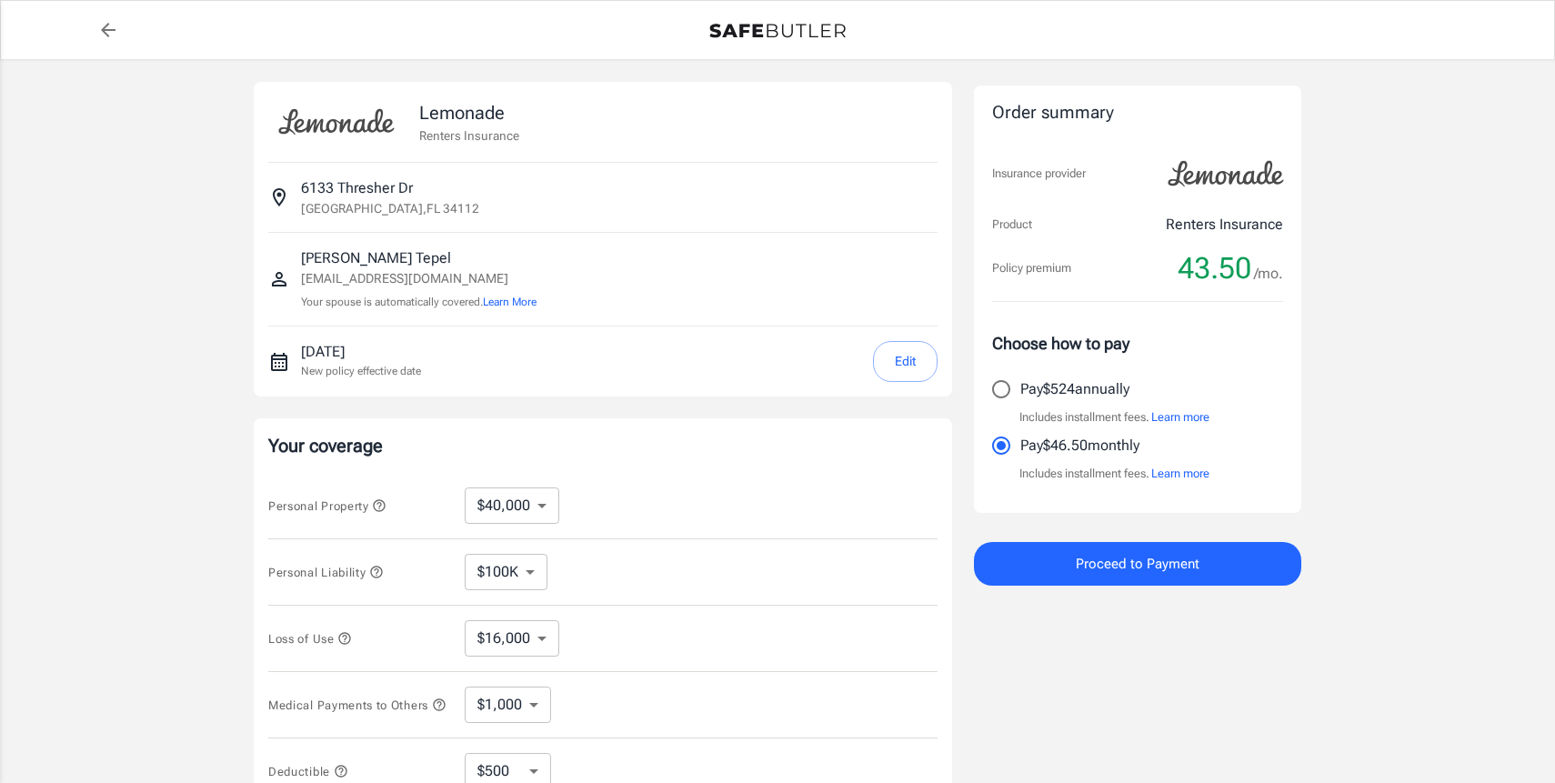
click at [99, 24] on icon "back to quotes" at bounding box center [108, 30] width 22 height 22
